Goal: Task Accomplishment & Management: Complete application form

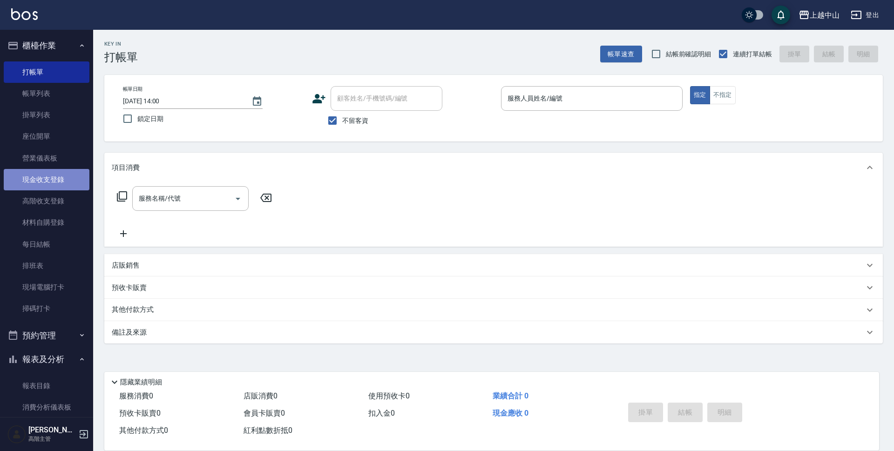
click at [66, 179] on link "現金收支登錄" at bounding box center [47, 179] width 86 height 21
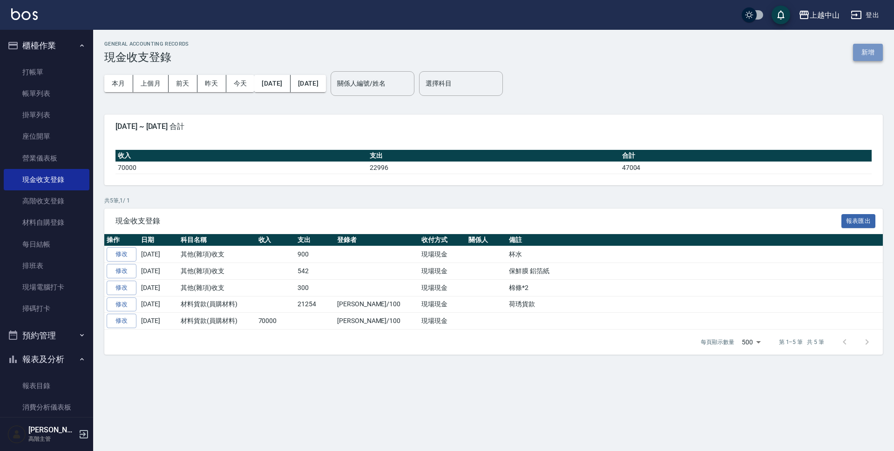
click at [858, 60] on button "新增" at bounding box center [868, 52] width 30 height 17
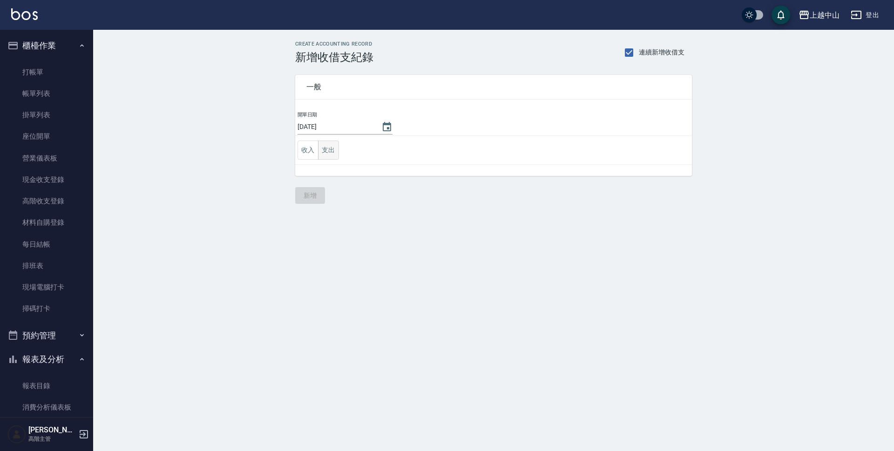
click at [334, 147] on button "支出" at bounding box center [328, 150] width 21 height 19
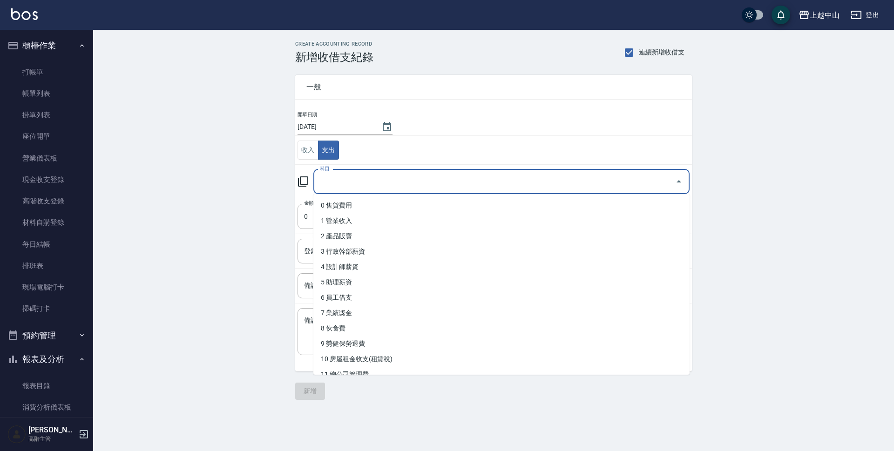
click at [335, 174] on input "科目" at bounding box center [495, 182] width 354 height 16
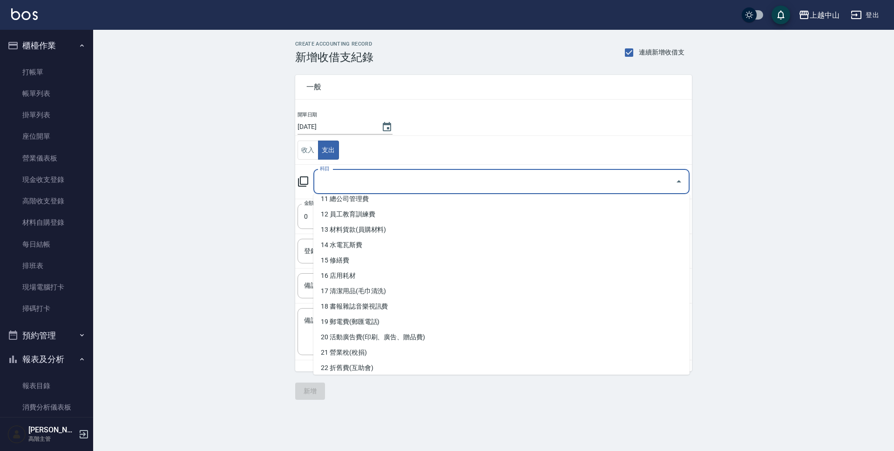
scroll to position [179, 0]
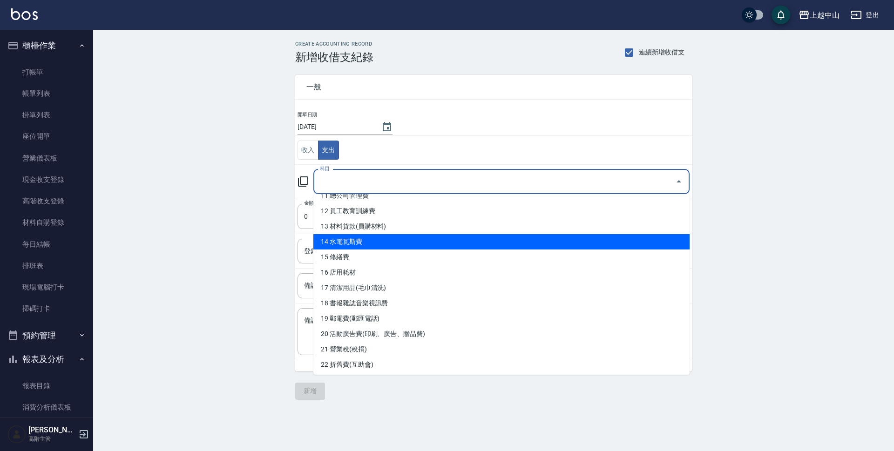
click at [516, 242] on li "14 水電瓦斯費" at bounding box center [501, 241] width 376 height 15
type input "14 水電瓦斯費"
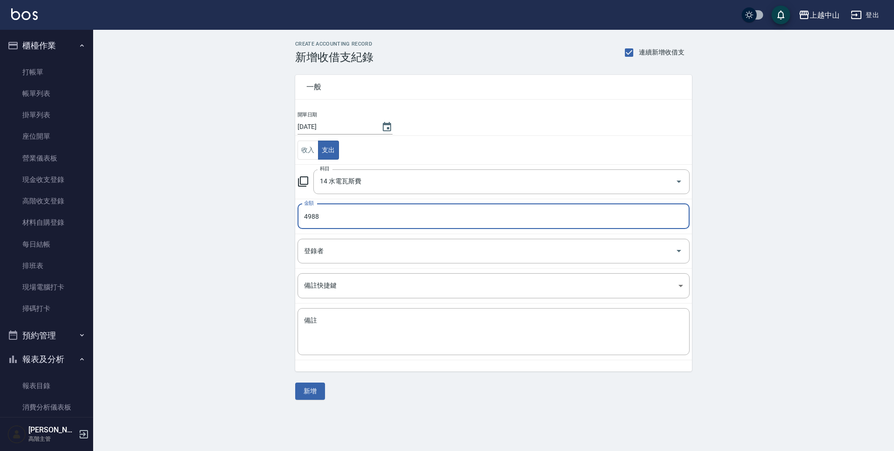
click at [516, 242] on div "登錄者" at bounding box center [494, 251] width 392 height 25
type input "4988"
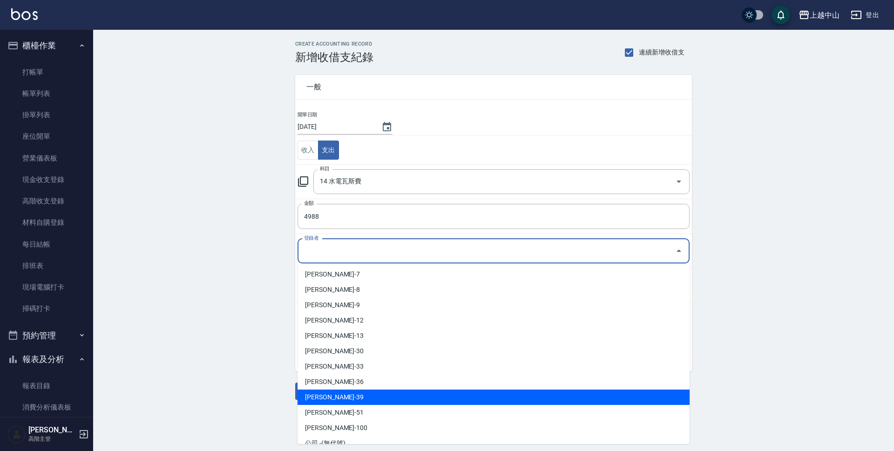
scroll to position [93, 0]
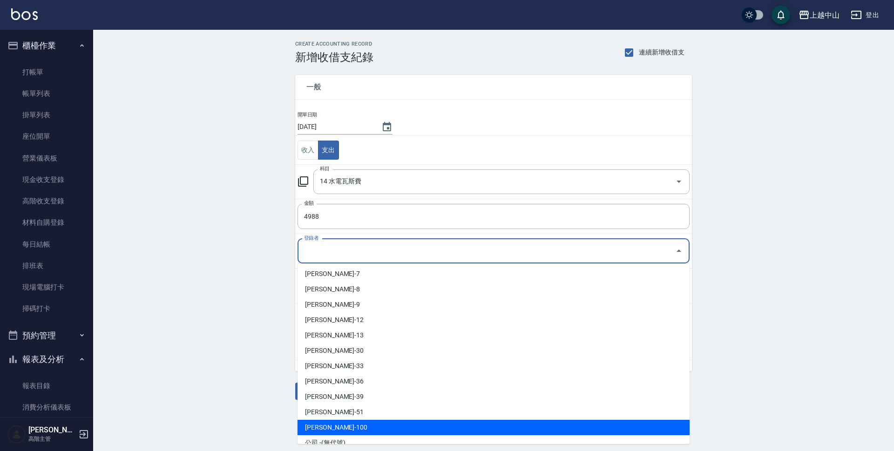
click at [401, 425] on li "許博棠-100" at bounding box center [494, 427] width 392 height 15
type input "許博棠-100"
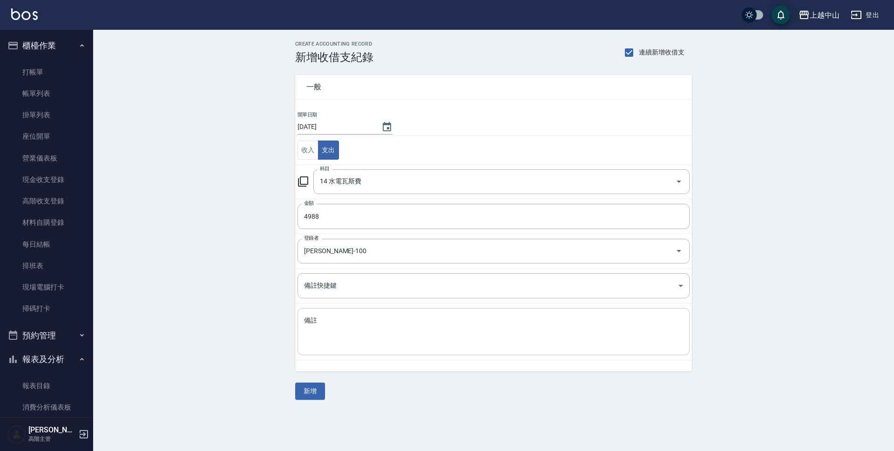
drag, startPoint x: 314, startPoint y: 396, endPoint x: 357, endPoint y: 324, distance: 84.0
click at [357, 324] on div "一般 開單日期 2025/10/06 收入 支出 科目 14 水電瓦斯費 科目 金額 4988 金額 登錄者 許博棠-100 登錄者 備註快捷鍵 ​ 備註快捷…" at bounding box center [493, 232] width 397 height 336
click at [357, 324] on textarea "備註" at bounding box center [493, 332] width 379 height 32
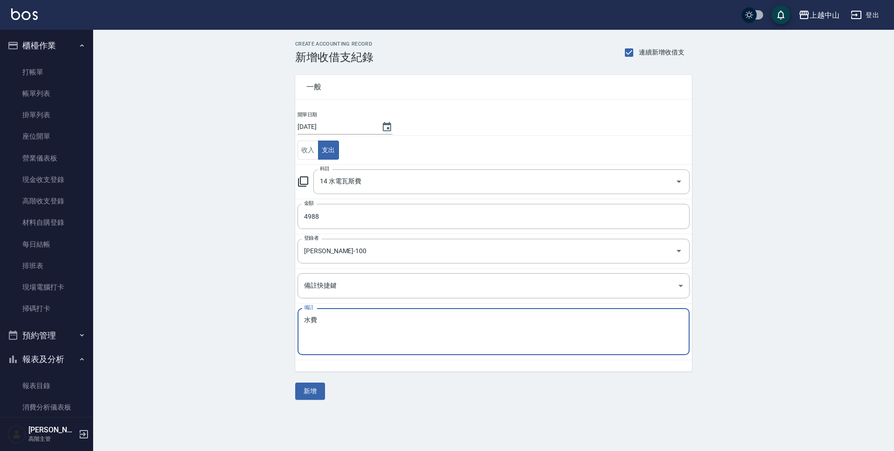
type textarea "水費"
click at [318, 382] on div "一般 開單日期 2025/10/06 收入 支出 科目 14 水電瓦斯費 科目 金額 4988 金額 登錄者 許博棠-100 登錄者 備註快捷鍵 ​ 備註快捷…" at bounding box center [493, 232] width 397 height 336
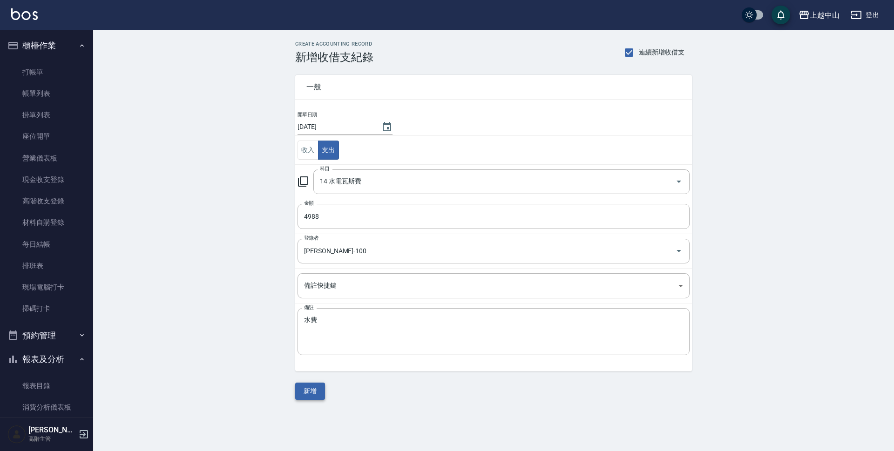
click at [319, 386] on button "新增" at bounding box center [310, 391] width 30 height 17
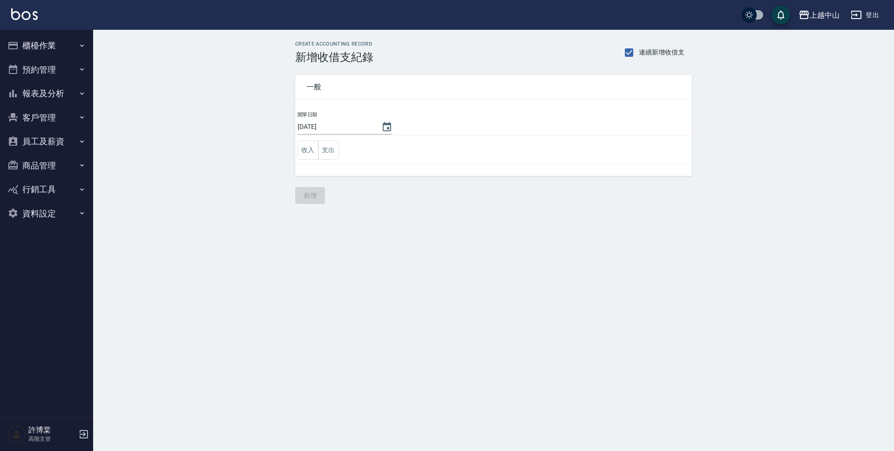
click at [47, 43] on button "櫃檯作業" at bounding box center [47, 46] width 86 height 24
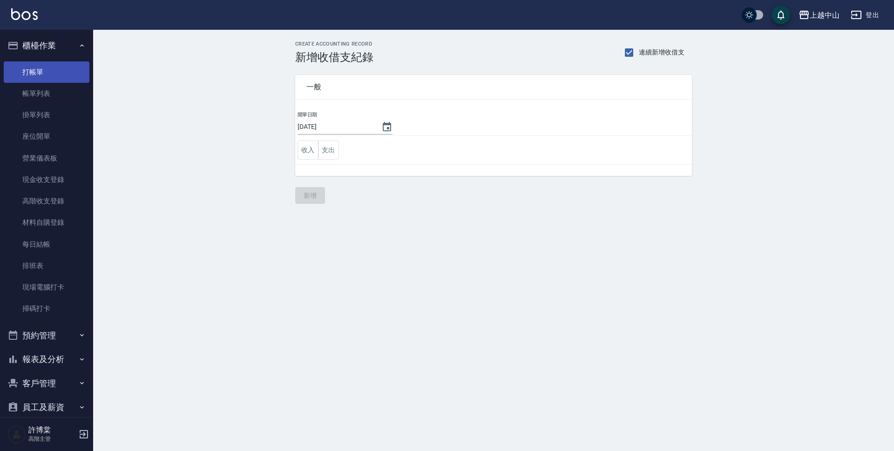
click at [38, 77] on link "打帳單" at bounding box center [47, 71] width 86 height 21
